Goal: Use online tool/utility: Utilize a website feature to perform a specific function

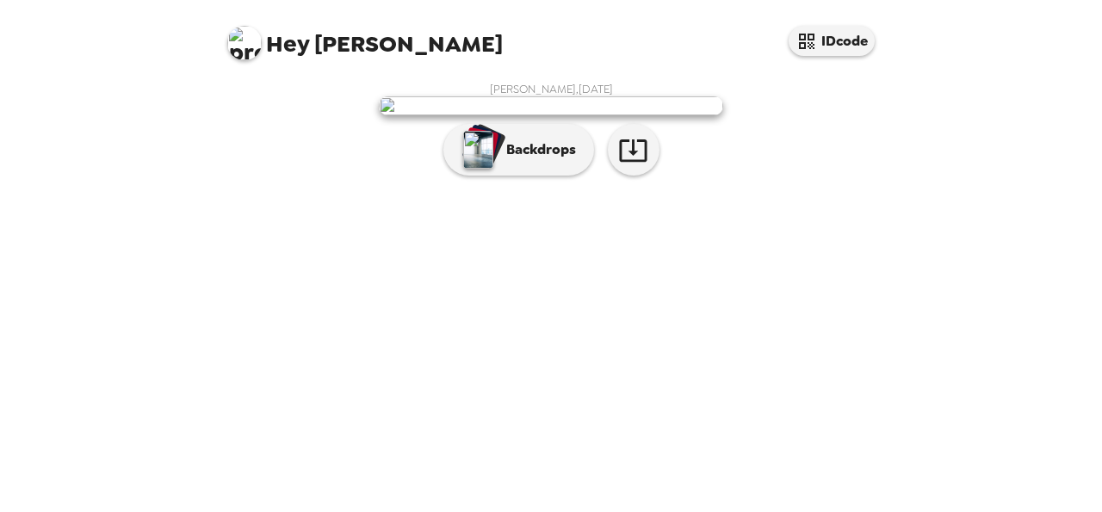
scroll to position [173, 0]
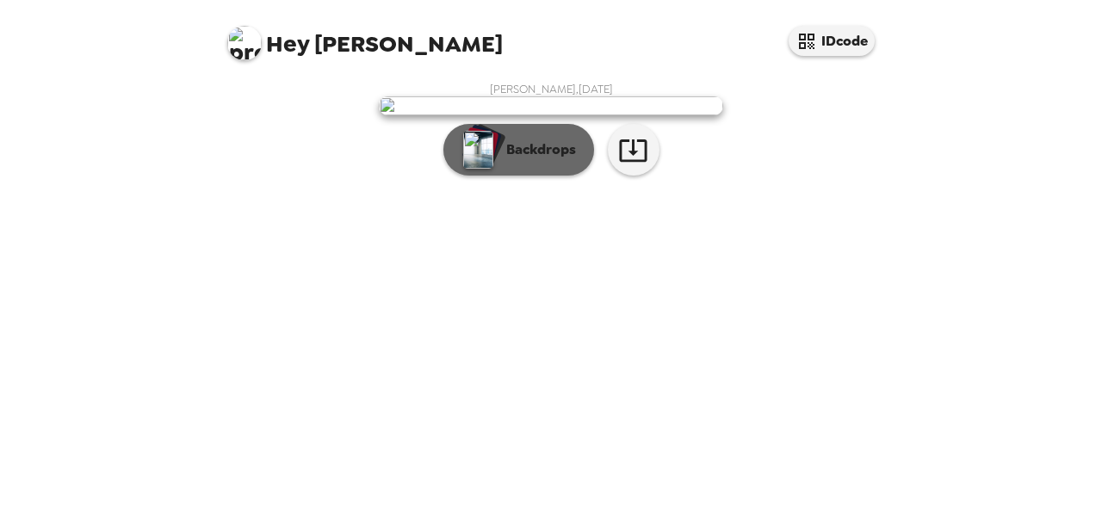
click at [529, 160] on p "Backdrops" at bounding box center [537, 149] width 78 height 21
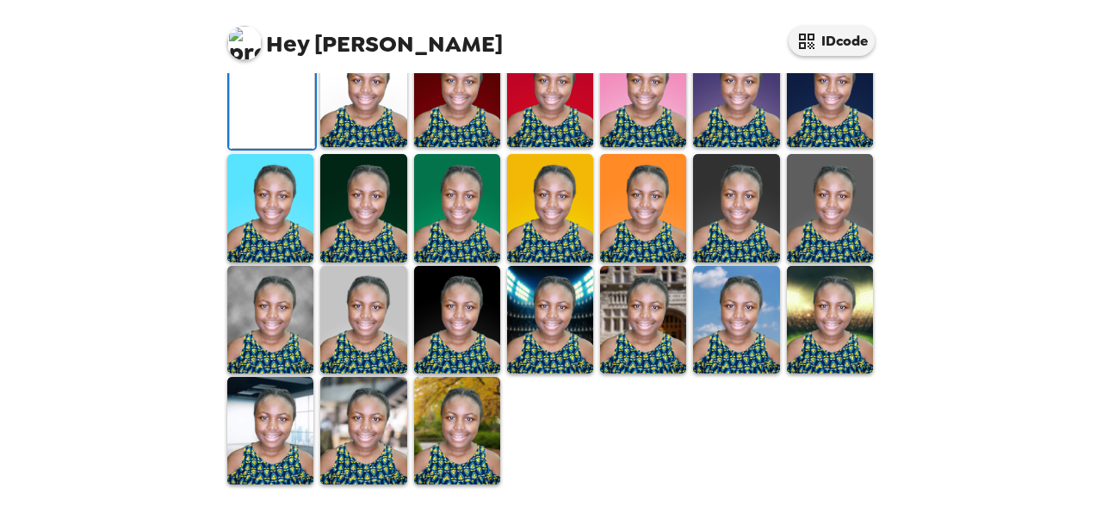
scroll to position [169, 0]
click at [423, 282] on div at bounding box center [554, 262] width 661 height 449
click at [368, 147] on img at bounding box center [363, 94] width 86 height 108
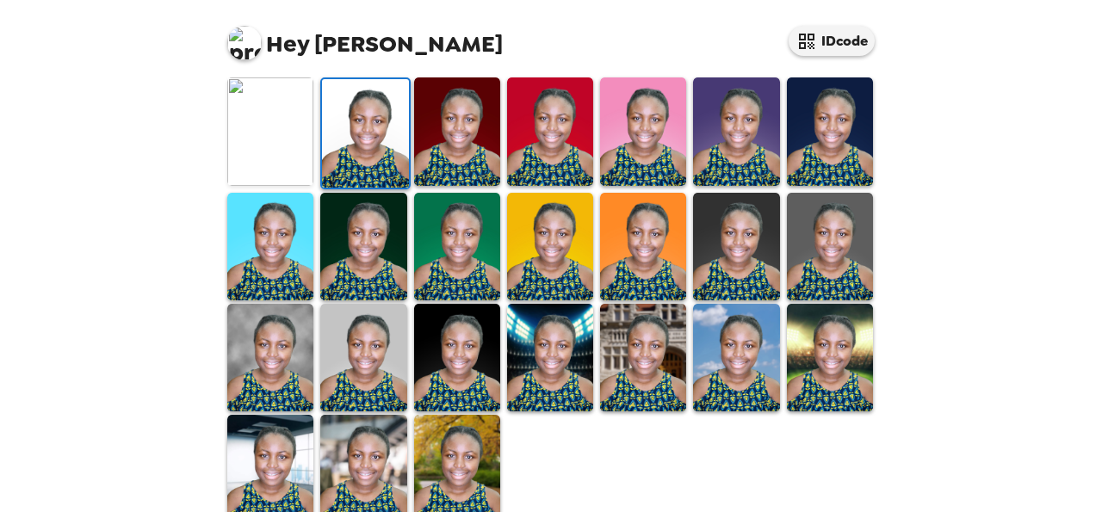
scroll to position [594, 0]
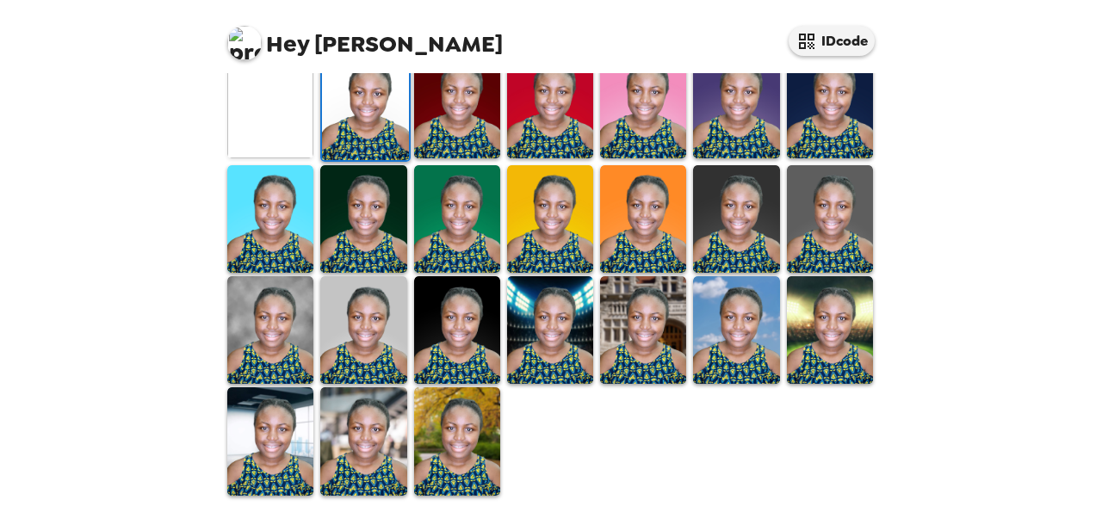
click at [449, 454] on img at bounding box center [457, 441] width 86 height 108
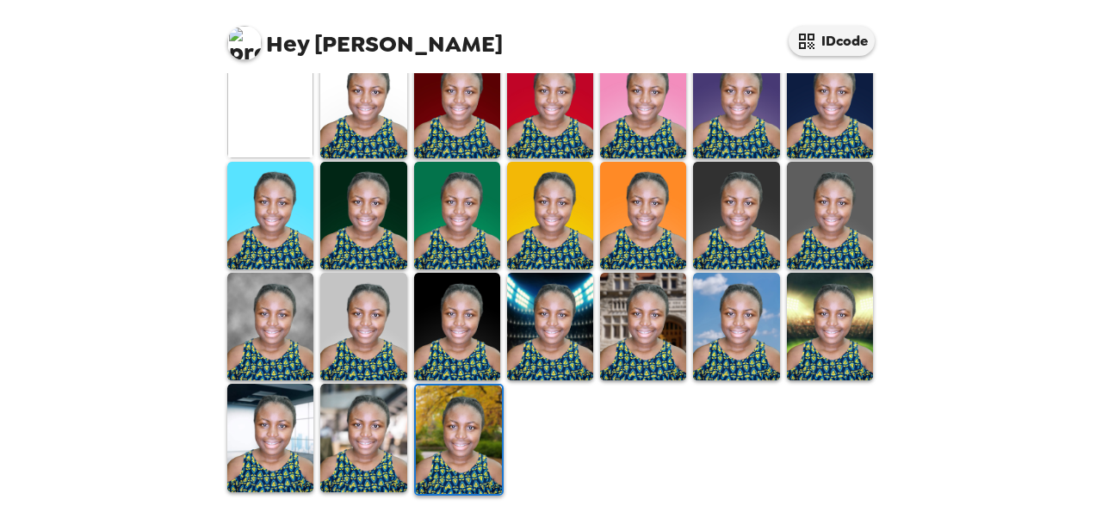
click at [629, 354] on img at bounding box center [643, 327] width 86 height 108
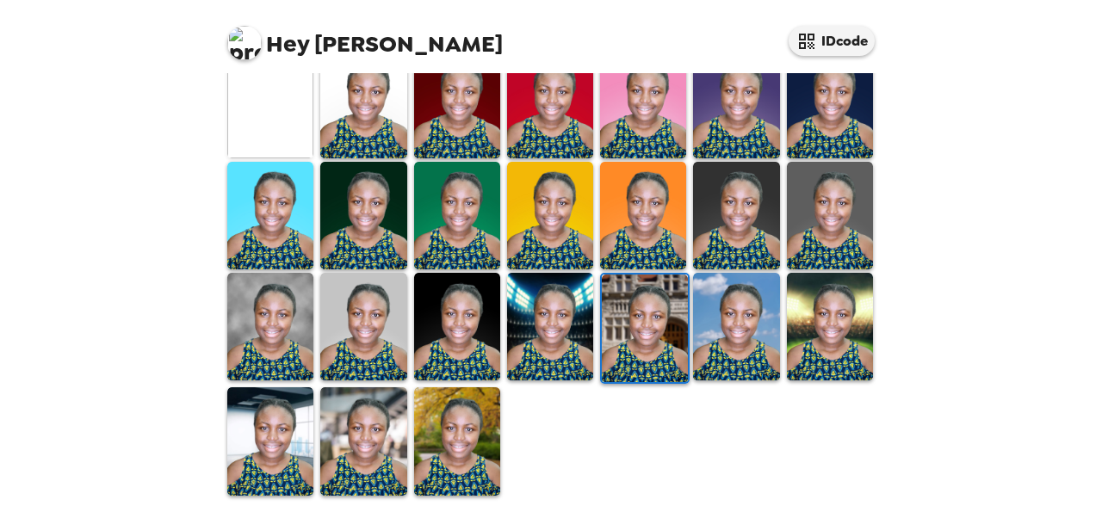
click at [629, 354] on img at bounding box center [645, 329] width 86 height 108
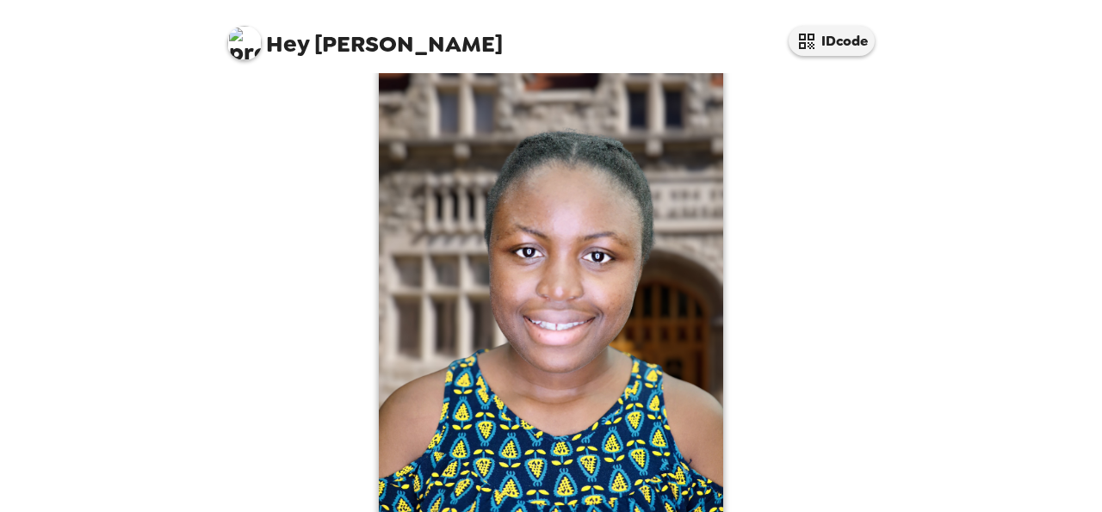
scroll to position [38, 0]
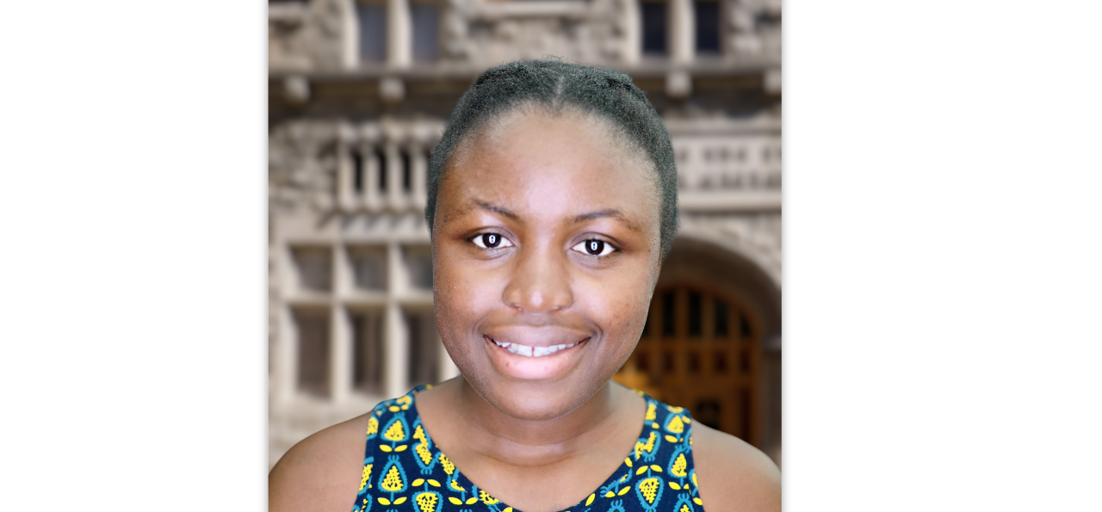
click at [603, 291] on img at bounding box center [551, 306] width 344 height 494
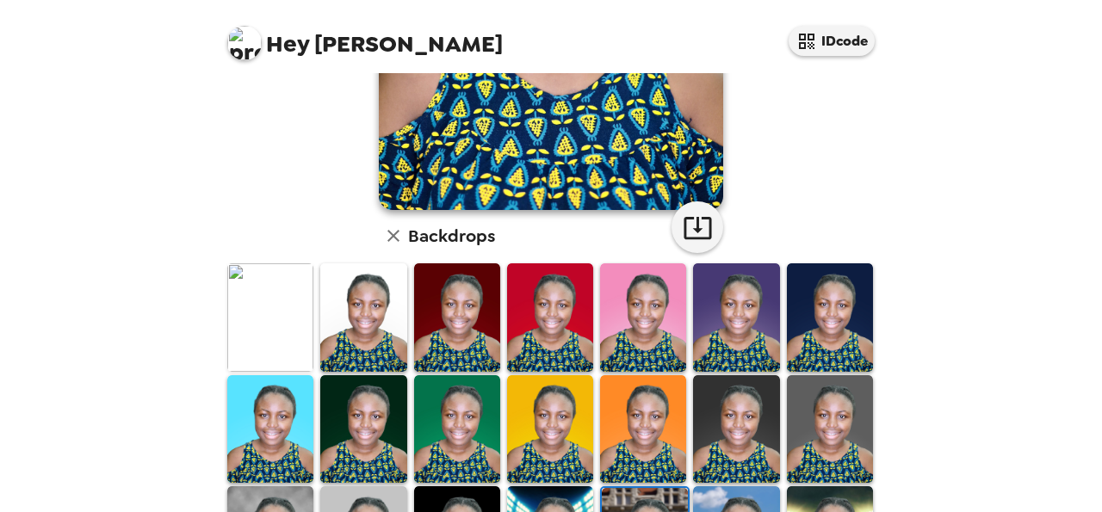
scroll to position [379, 0]
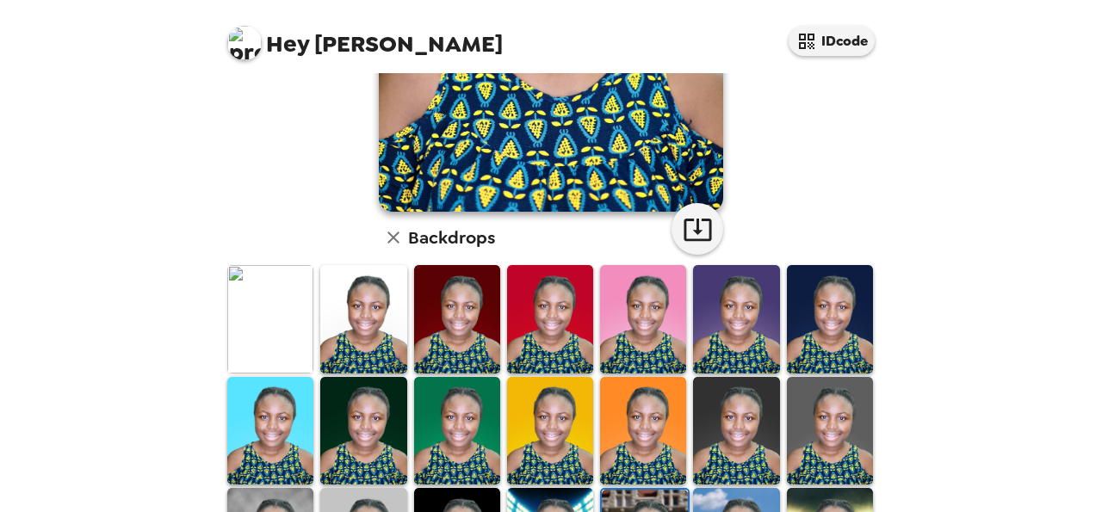
click at [556, 405] on img at bounding box center [550, 431] width 86 height 108
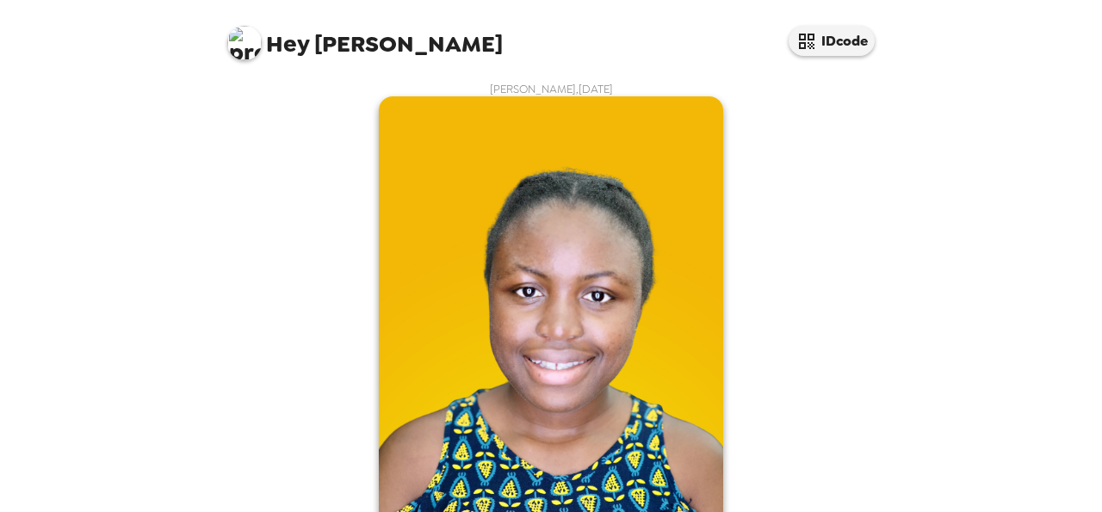
scroll to position [279, 0]
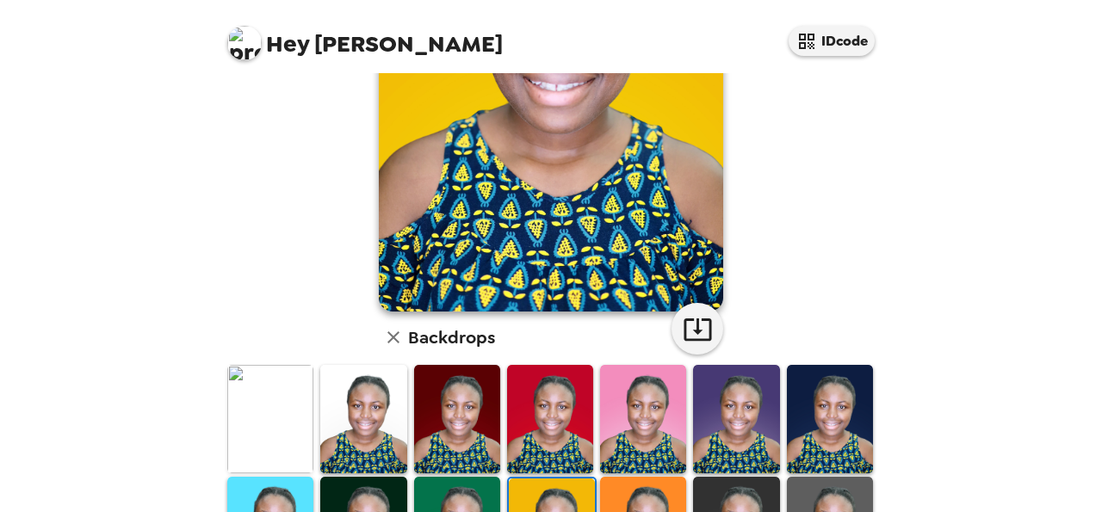
click at [544, 399] on img at bounding box center [550, 419] width 86 height 108
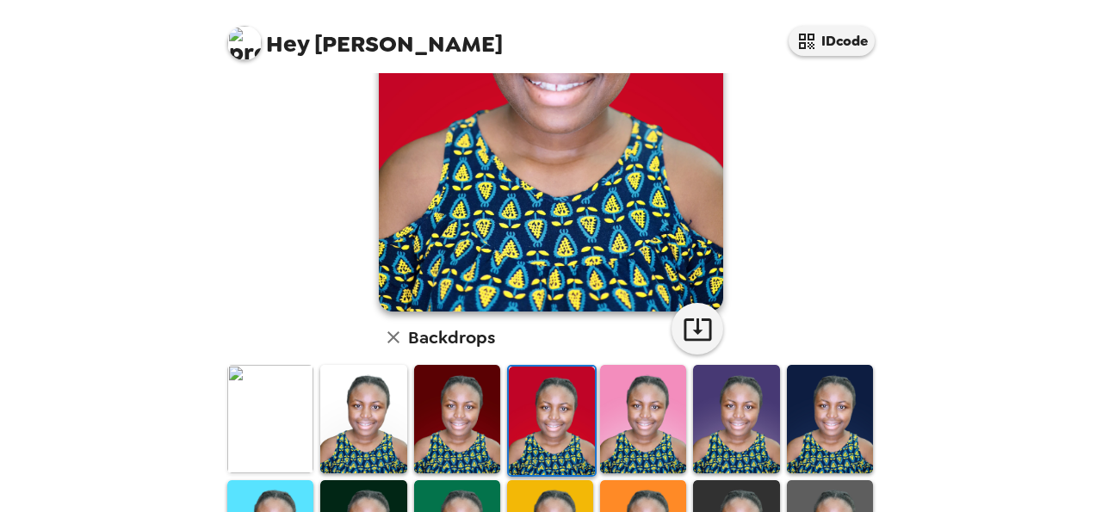
click at [544, 399] on img at bounding box center [552, 421] width 86 height 108
click at [640, 425] on img at bounding box center [643, 419] width 86 height 108
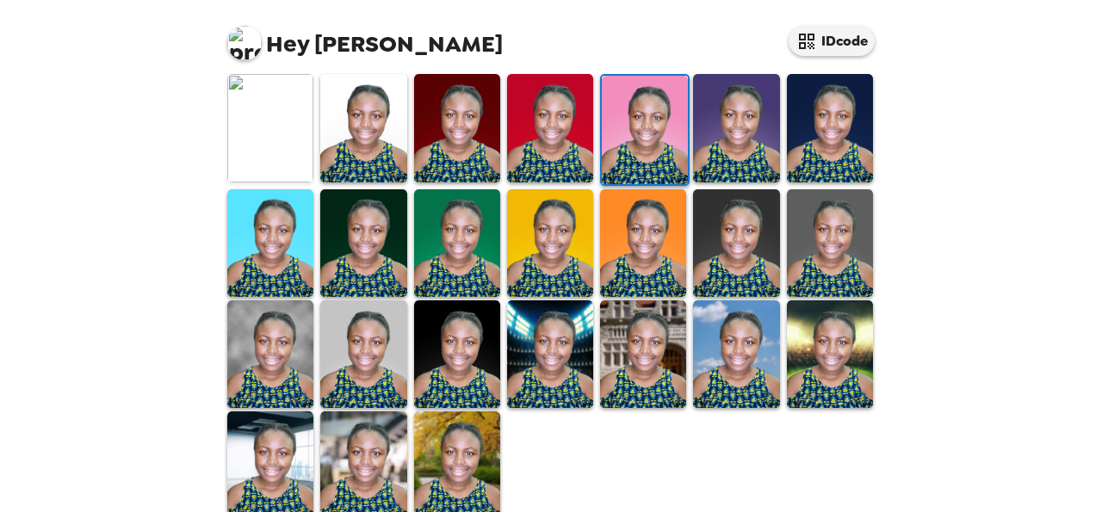
scroll to position [594, 0]
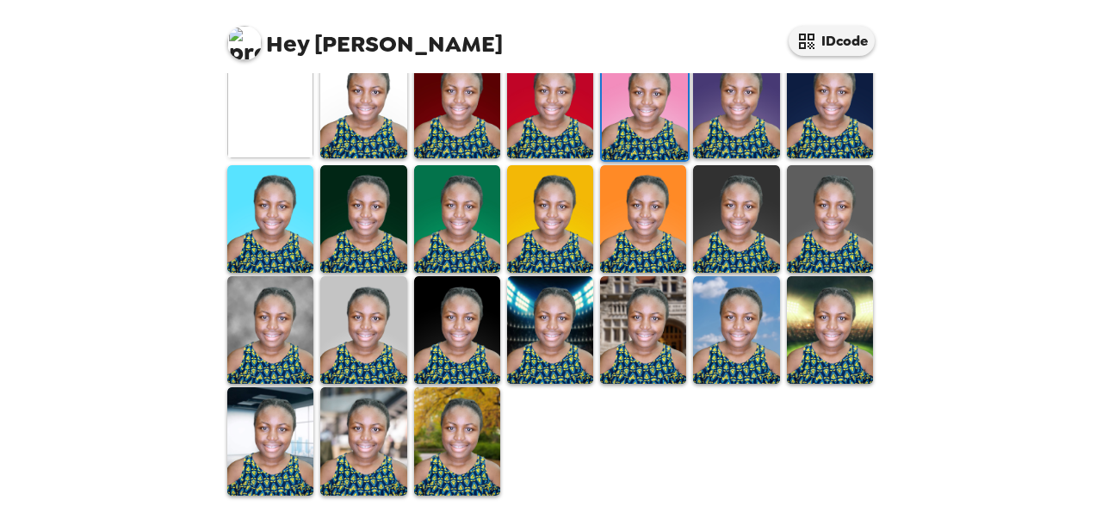
click at [733, 340] on img at bounding box center [736, 330] width 86 height 108
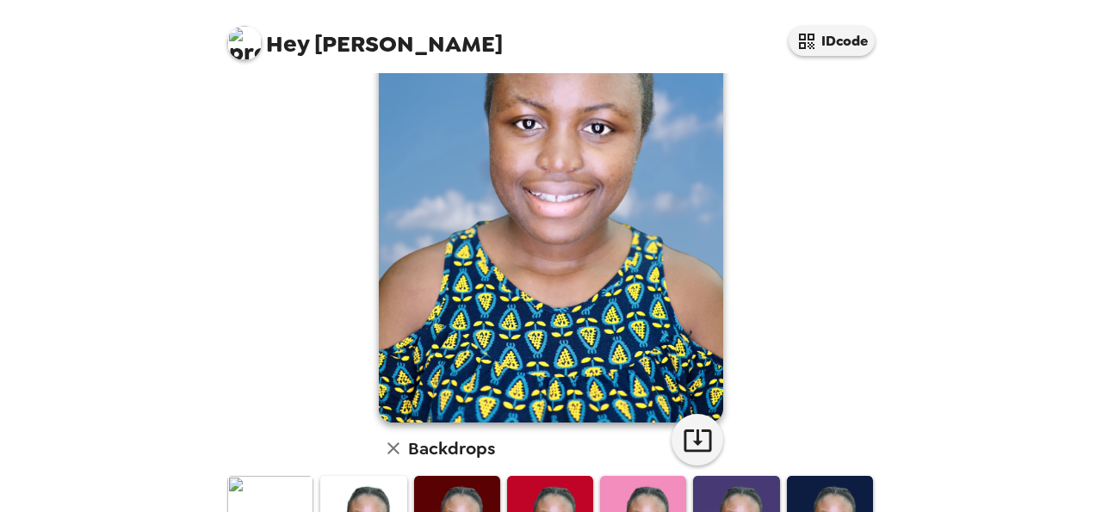
scroll to position [162, 0]
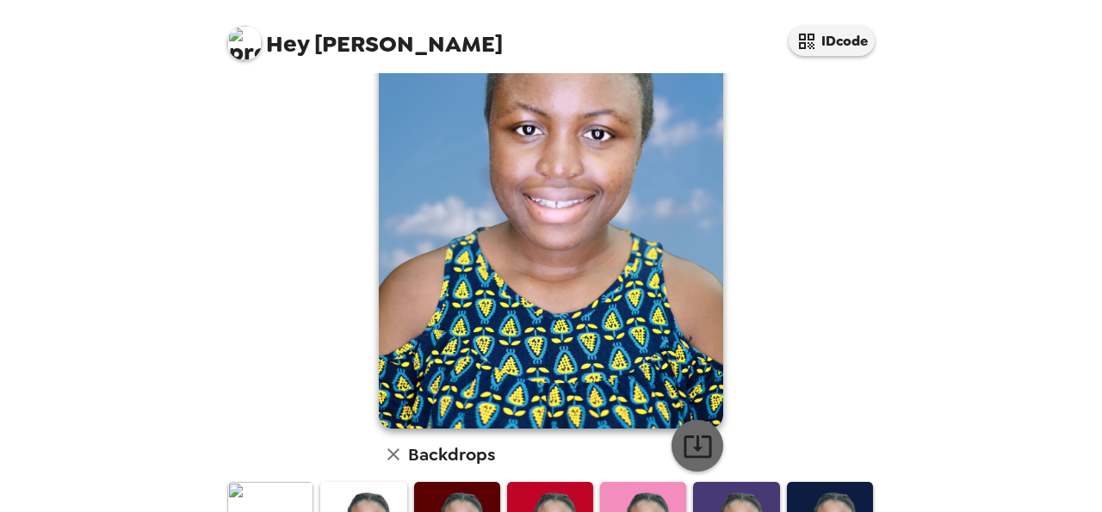
click at [684, 426] on button "button" at bounding box center [697, 446] width 52 height 52
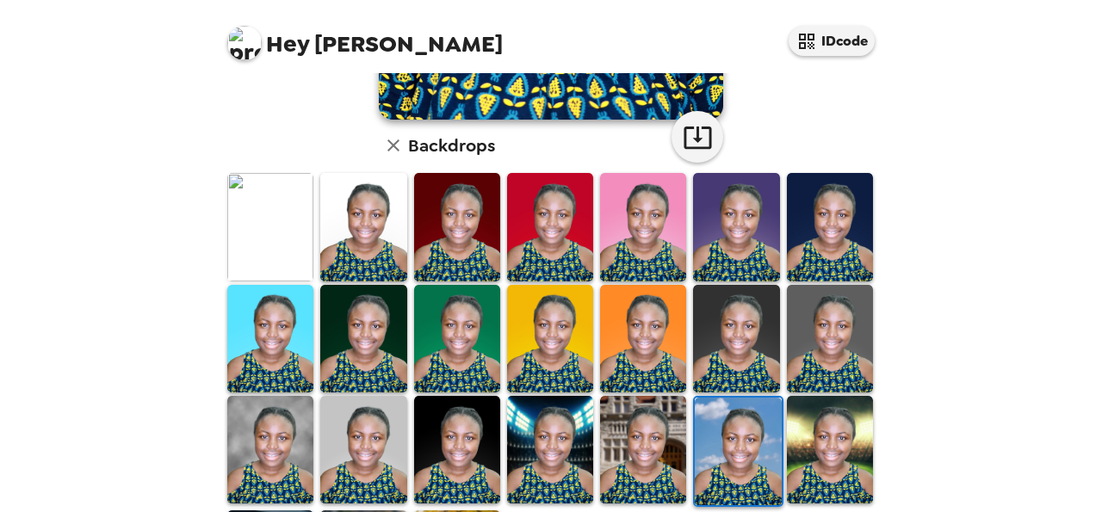
scroll to position [472, 0]
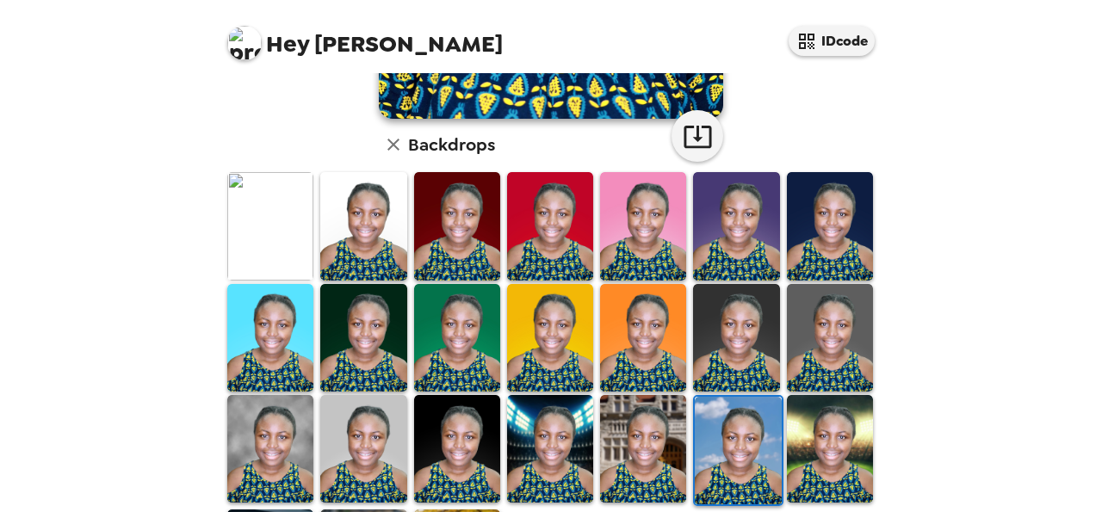
click at [286, 213] on img at bounding box center [270, 226] width 86 height 108
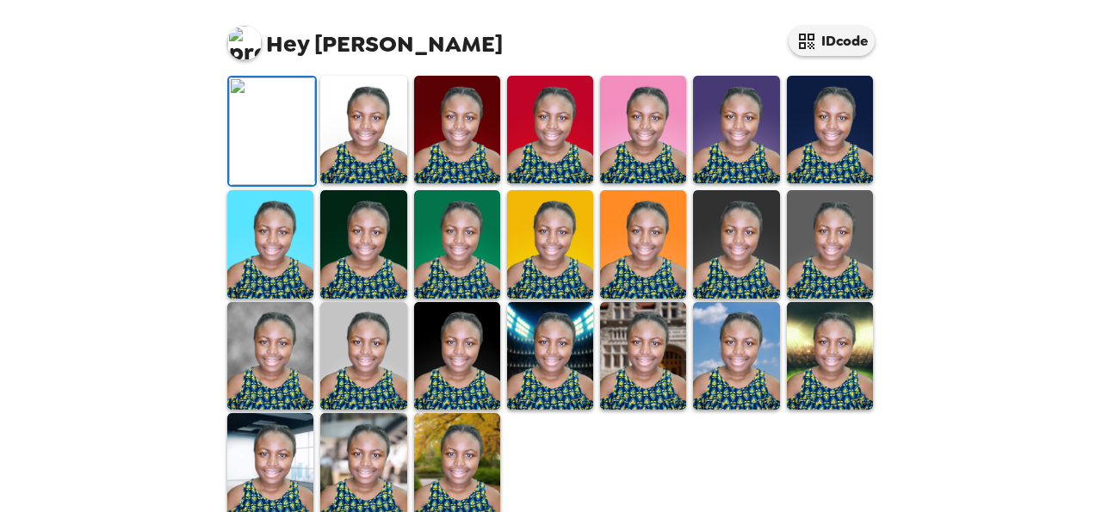
scroll to position [153, 0]
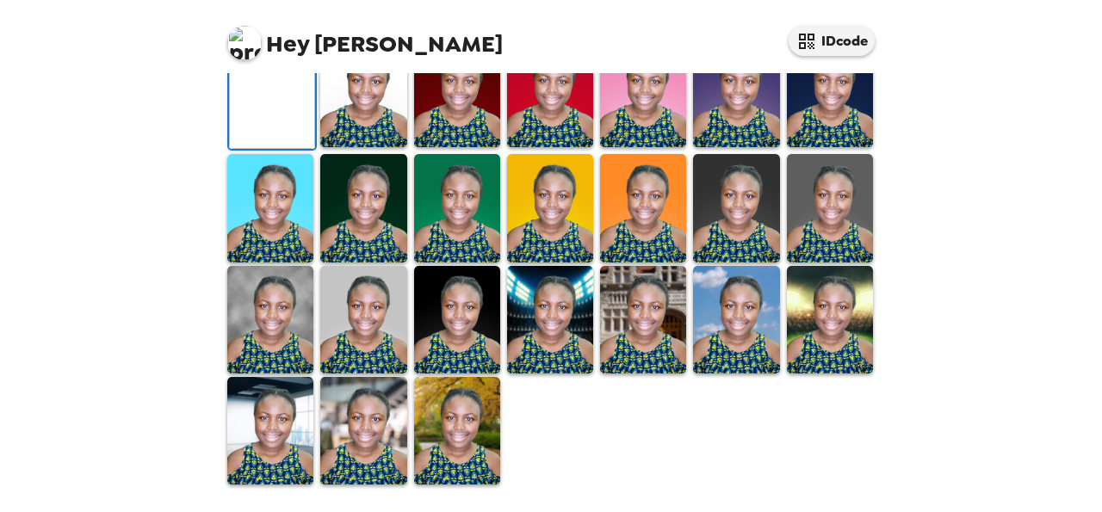
click at [694, 15] on icon "button" at bounding box center [698, 4] width 28 height 22
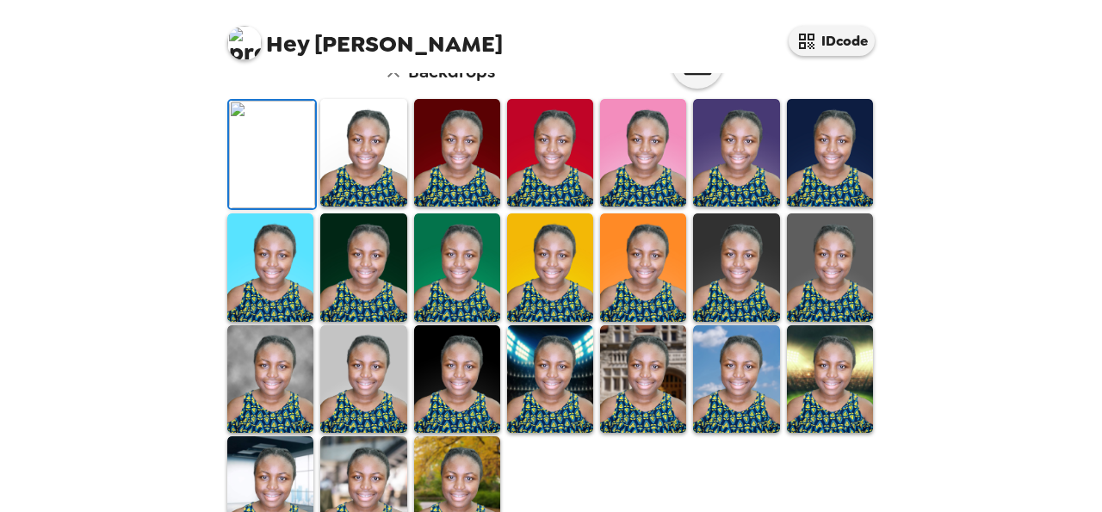
scroll to position [71, 0]
